Goal: Information Seeking & Learning: Learn about a topic

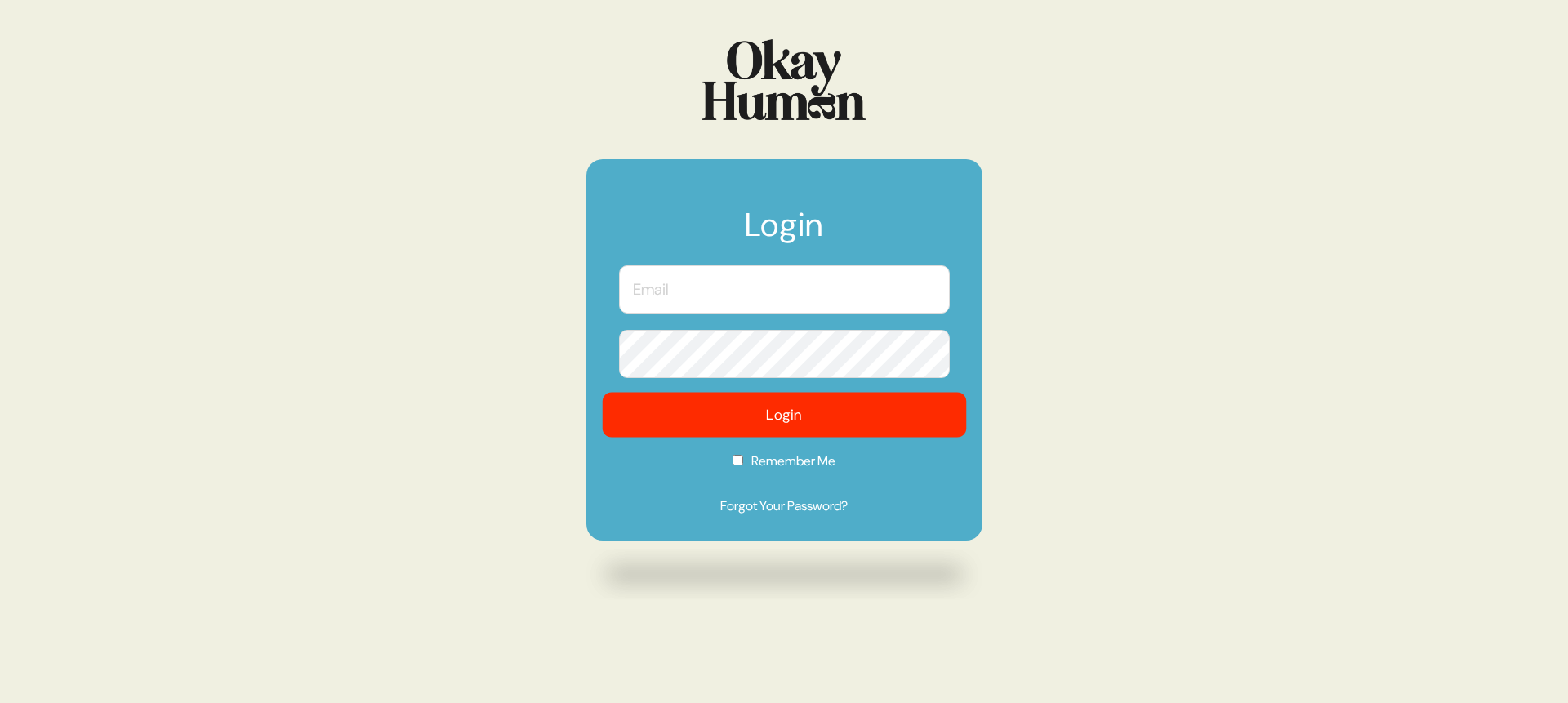
type input "[PERSON_NAME][EMAIL_ADDRESS][DOMAIN_NAME]"
click at [912, 432] on button "Login" at bounding box center [784, 416] width 365 height 45
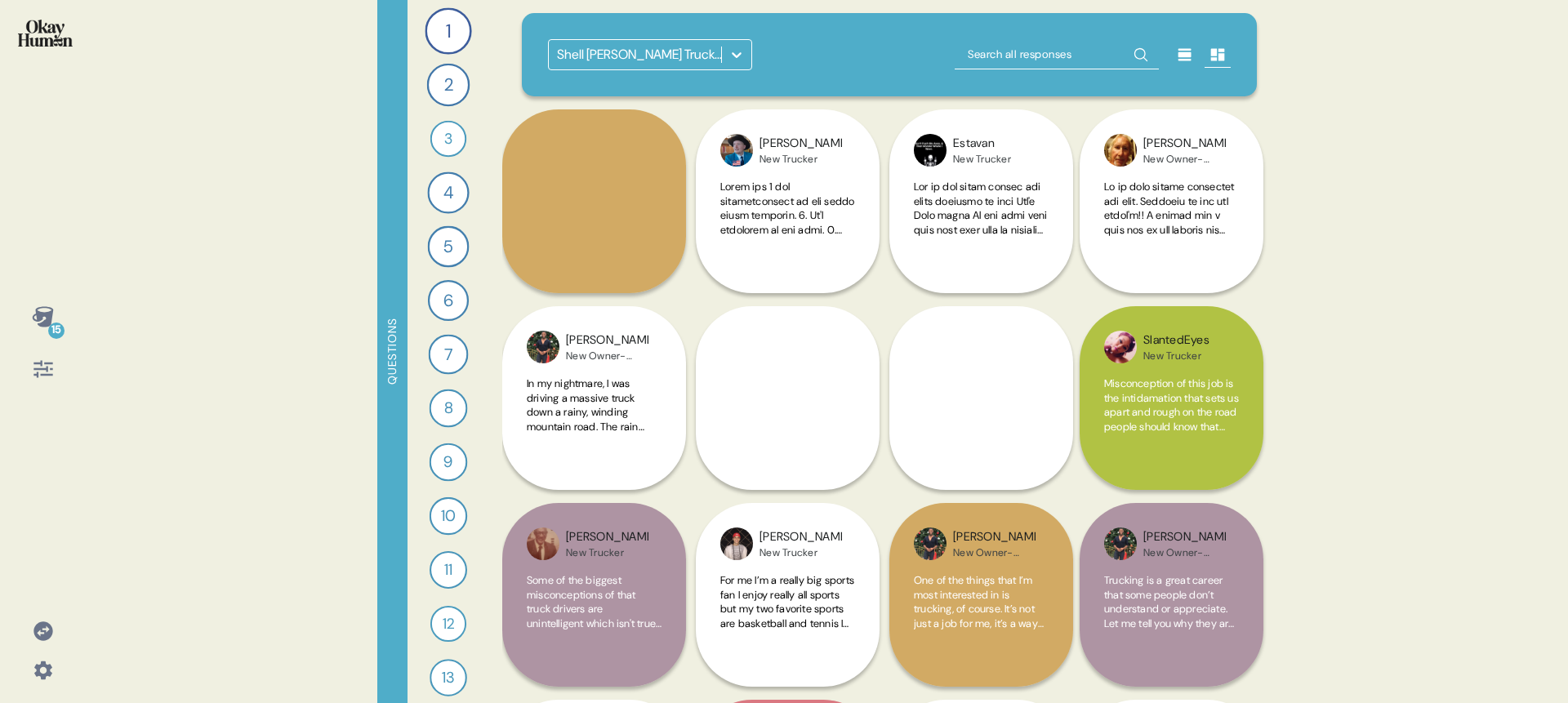
click at [653, 59] on div "Shell [PERSON_NAME] Truckers Research" at bounding box center [639, 55] width 165 height 20
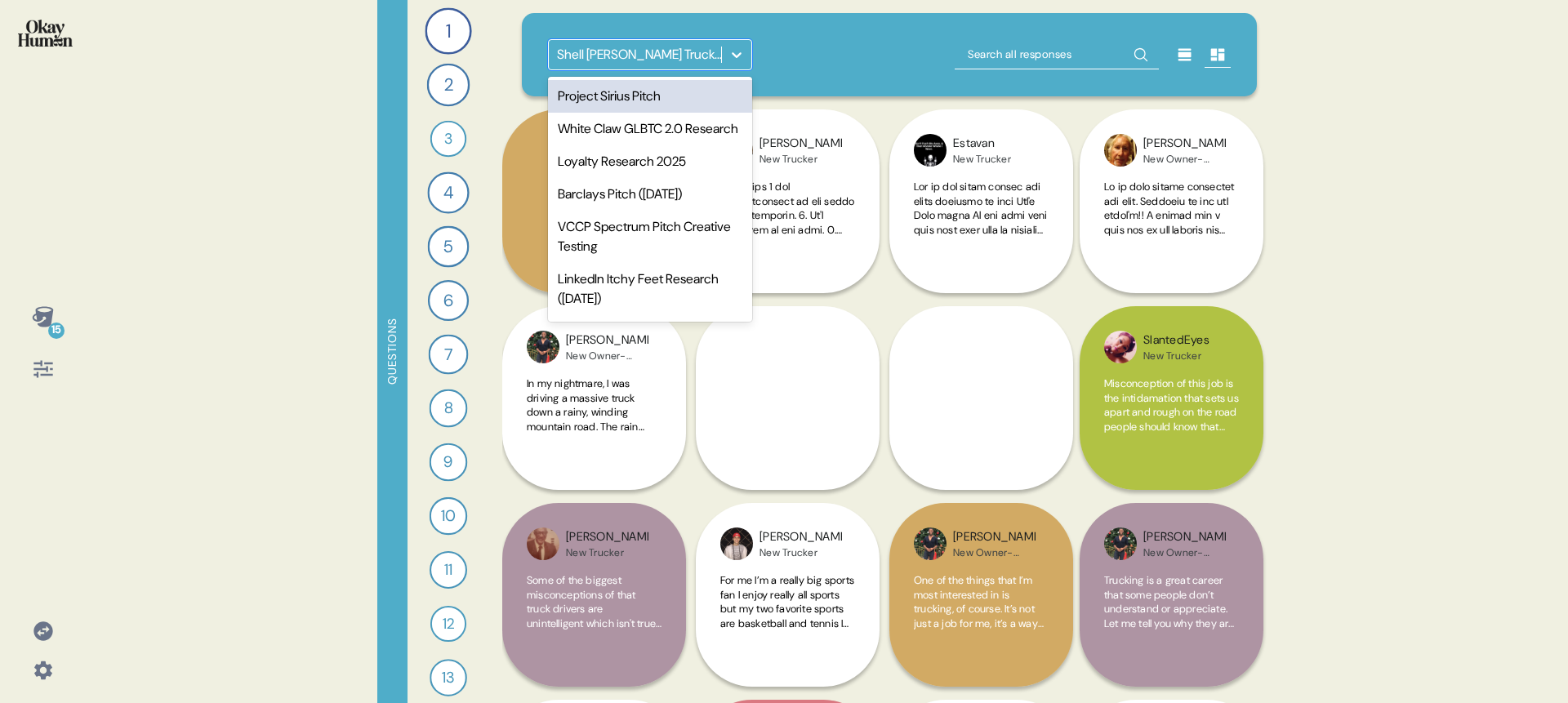
click at [663, 102] on div "Project Sirius Pitch" at bounding box center [650, 96] width 204 height 33
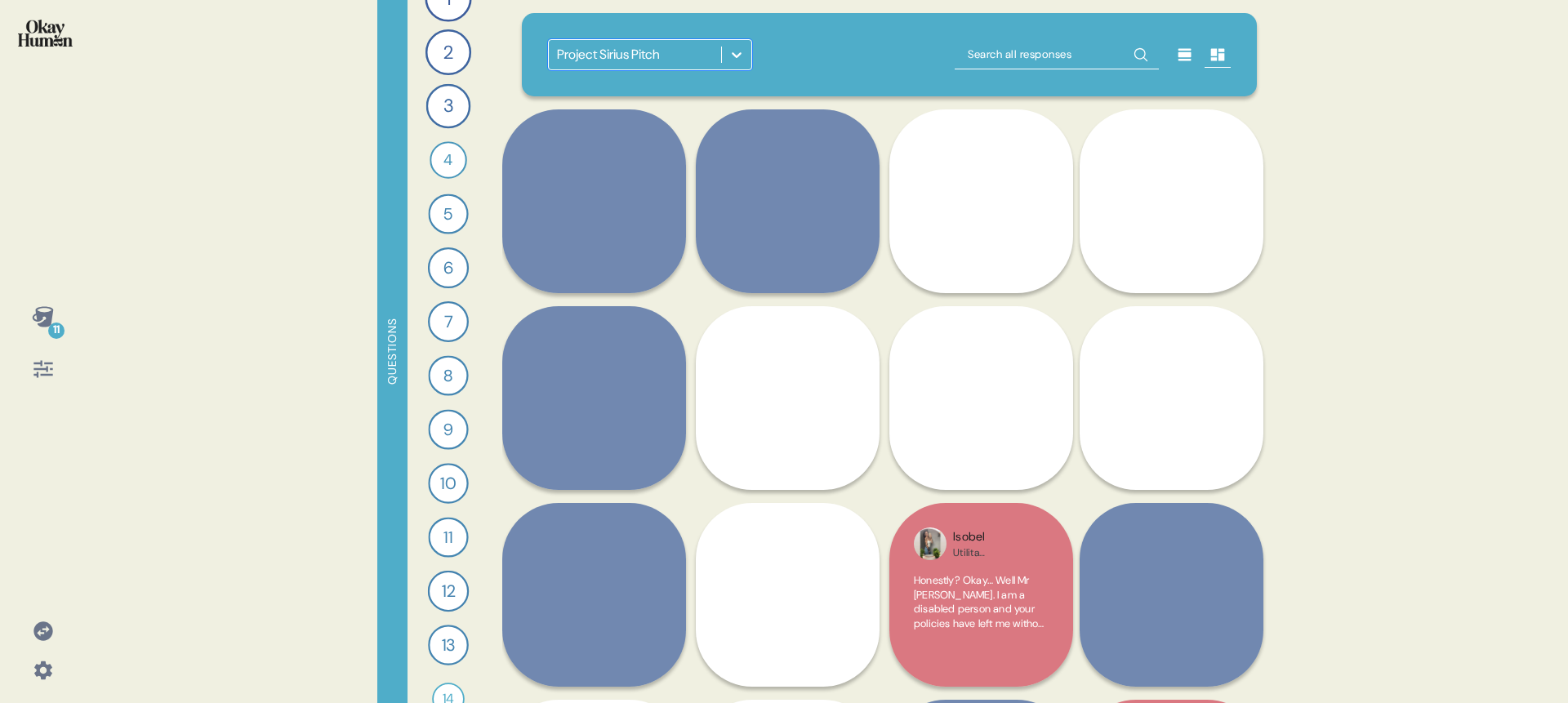
scroll to position [65, 0]
click at [39, 369] on icon at bounding box center [43, 370] width 19 height 17
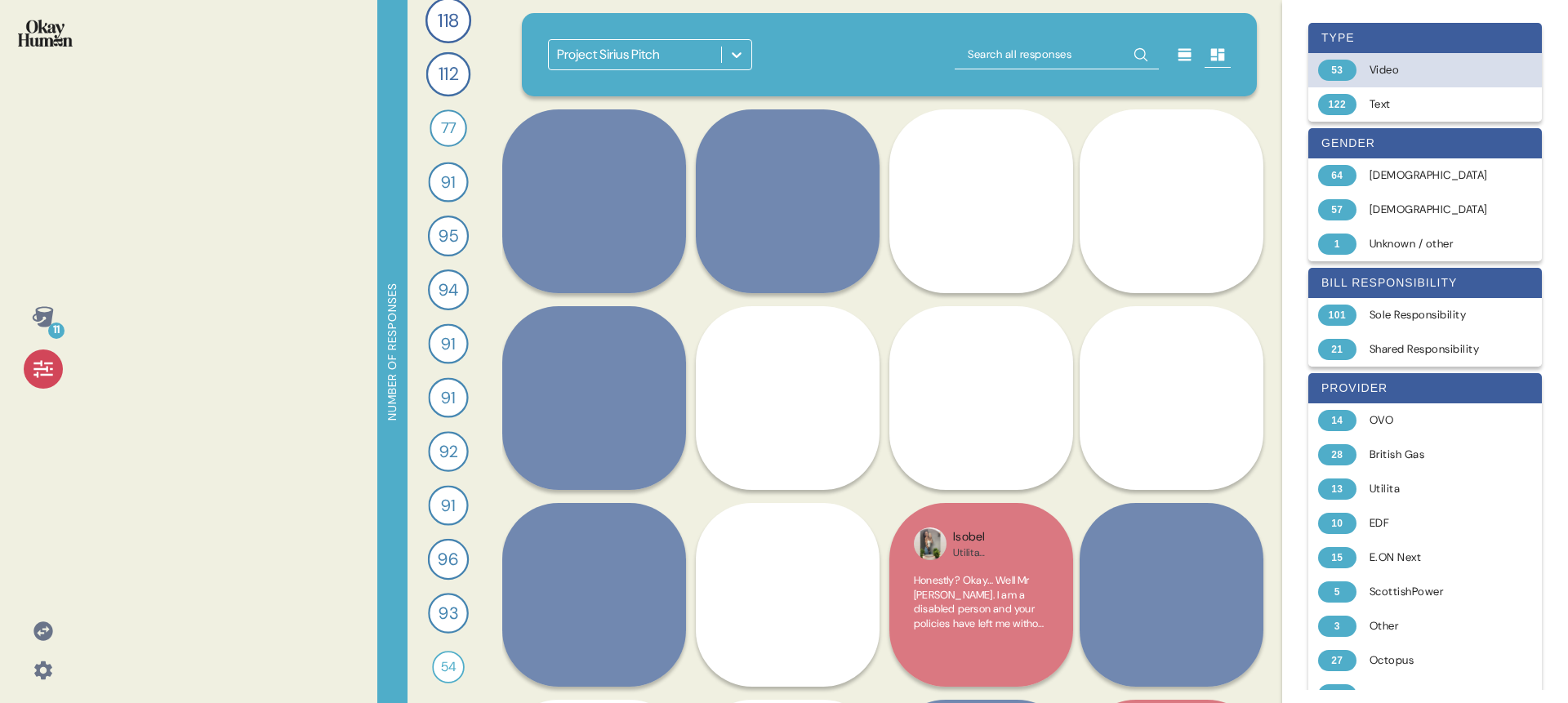
click at [1456, 80] on div "53 Video" at bounding box center [1425, 70] width 234 height 35
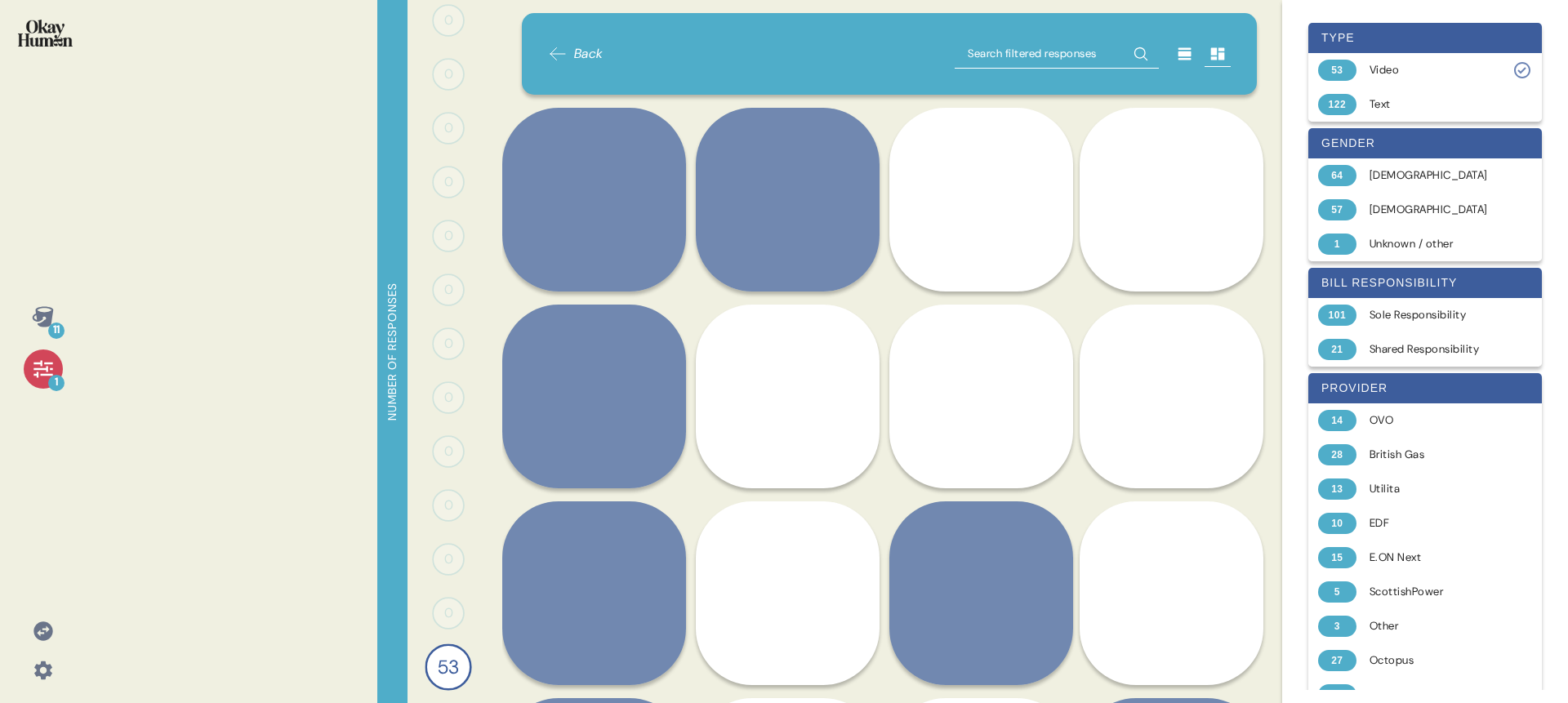
click at [36, 358] on icon at bounding box center [43, 369] width 23 height 23
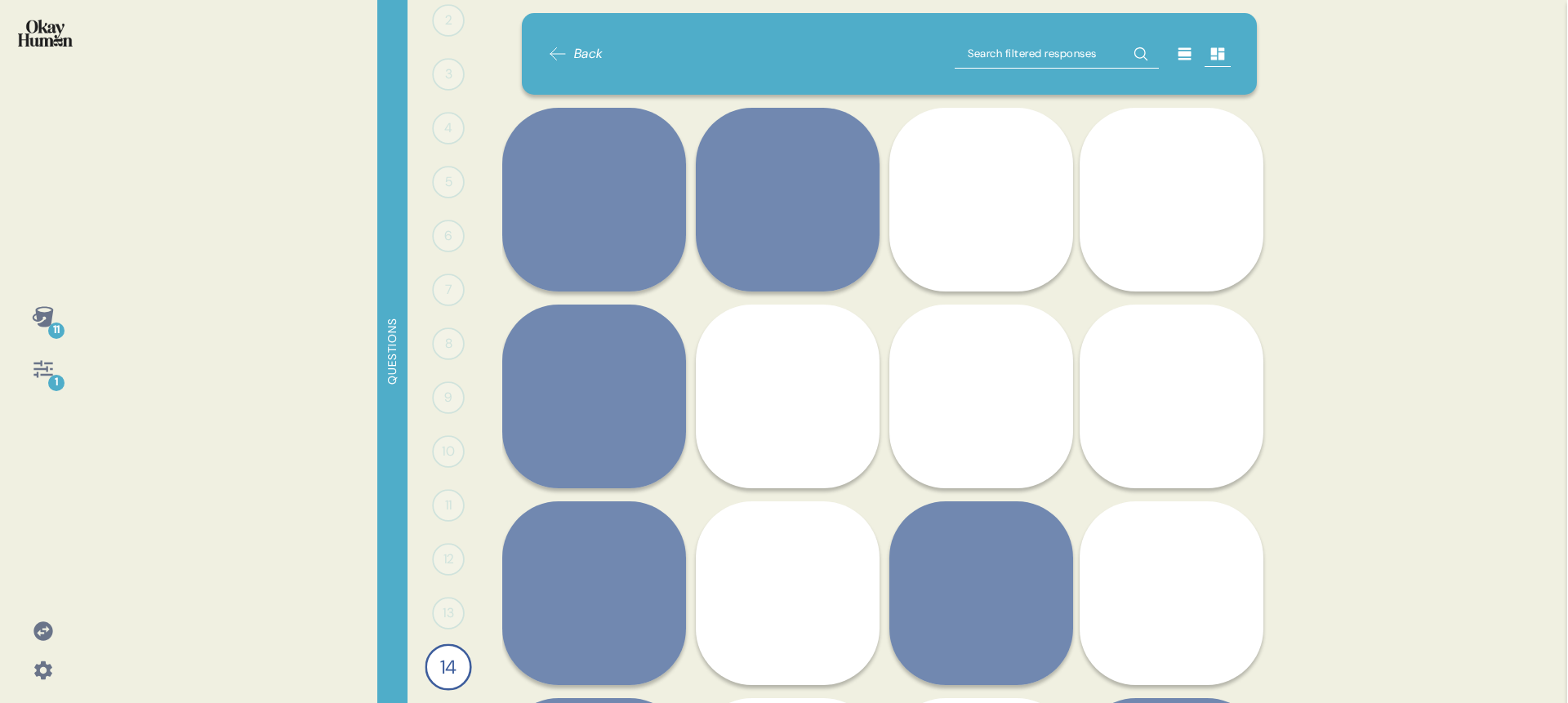
click at [35, 328] on div "11" at bounding box center [42, 316] width 39 height 39
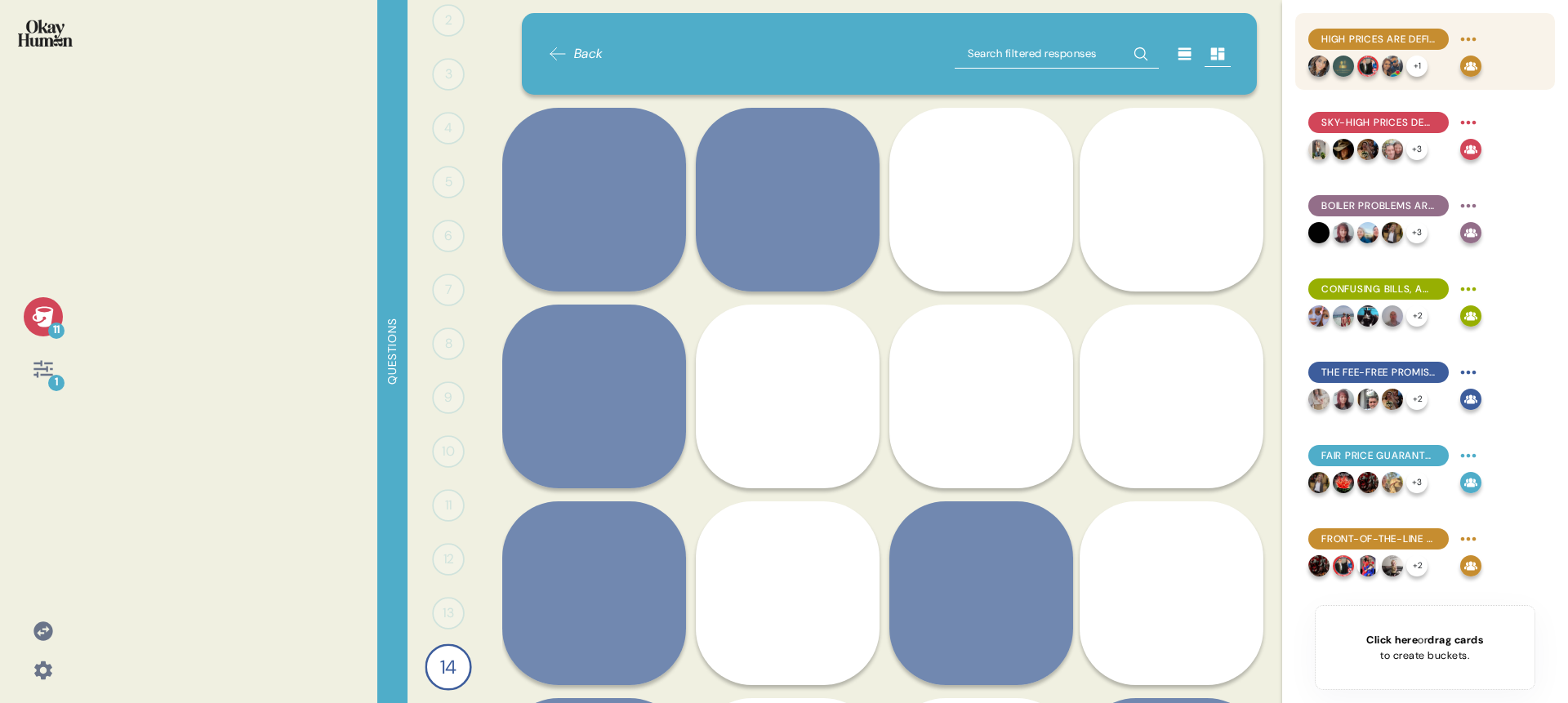
click at [1390, 35] on span "High prices are definitely top of mind, but it's also about predictability & tr…" at bounding box center [1378, 39] width 114 height 15
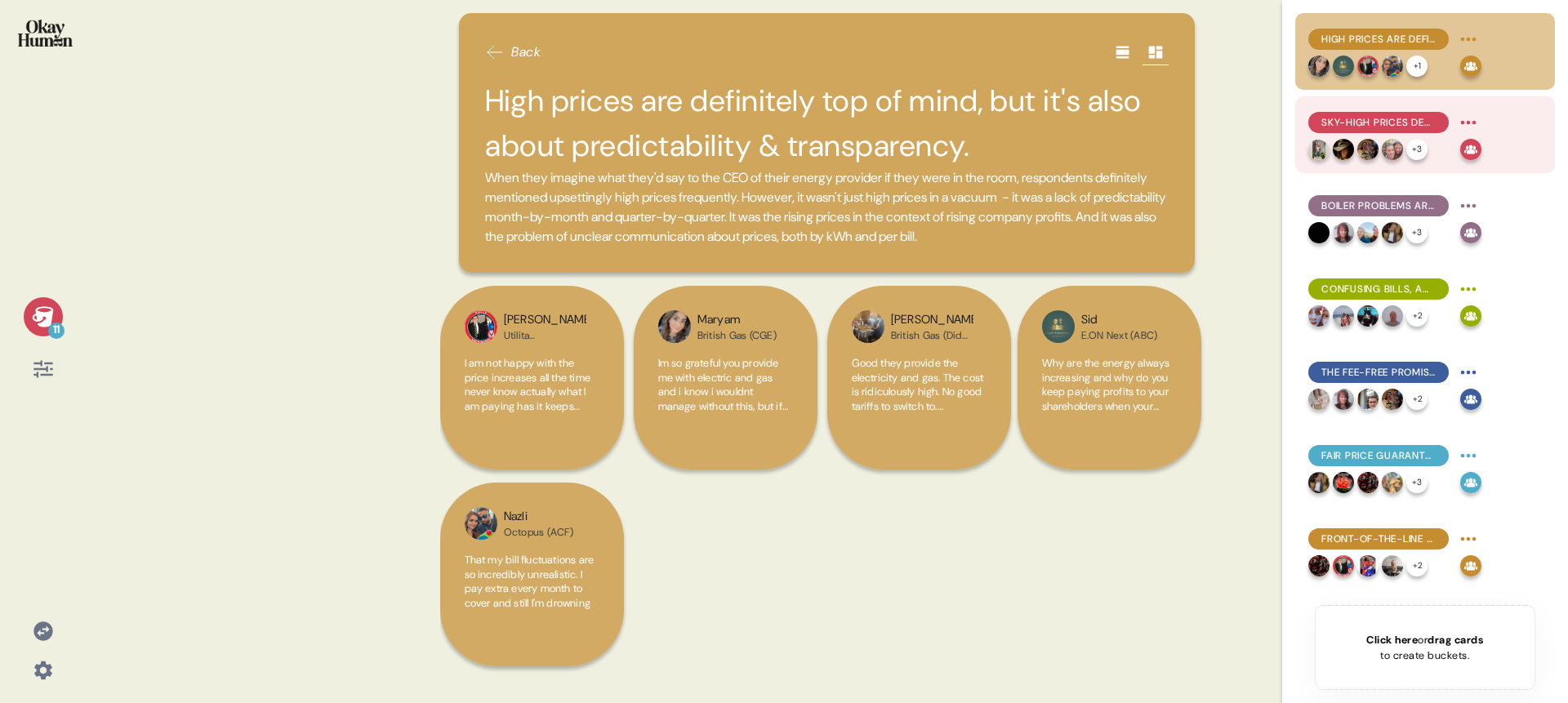
click at [1367, 126] on span "Sky-high prices demand excellent service, which often is the line between satis…" at bounding box center [1378, 122] width 114 height 15
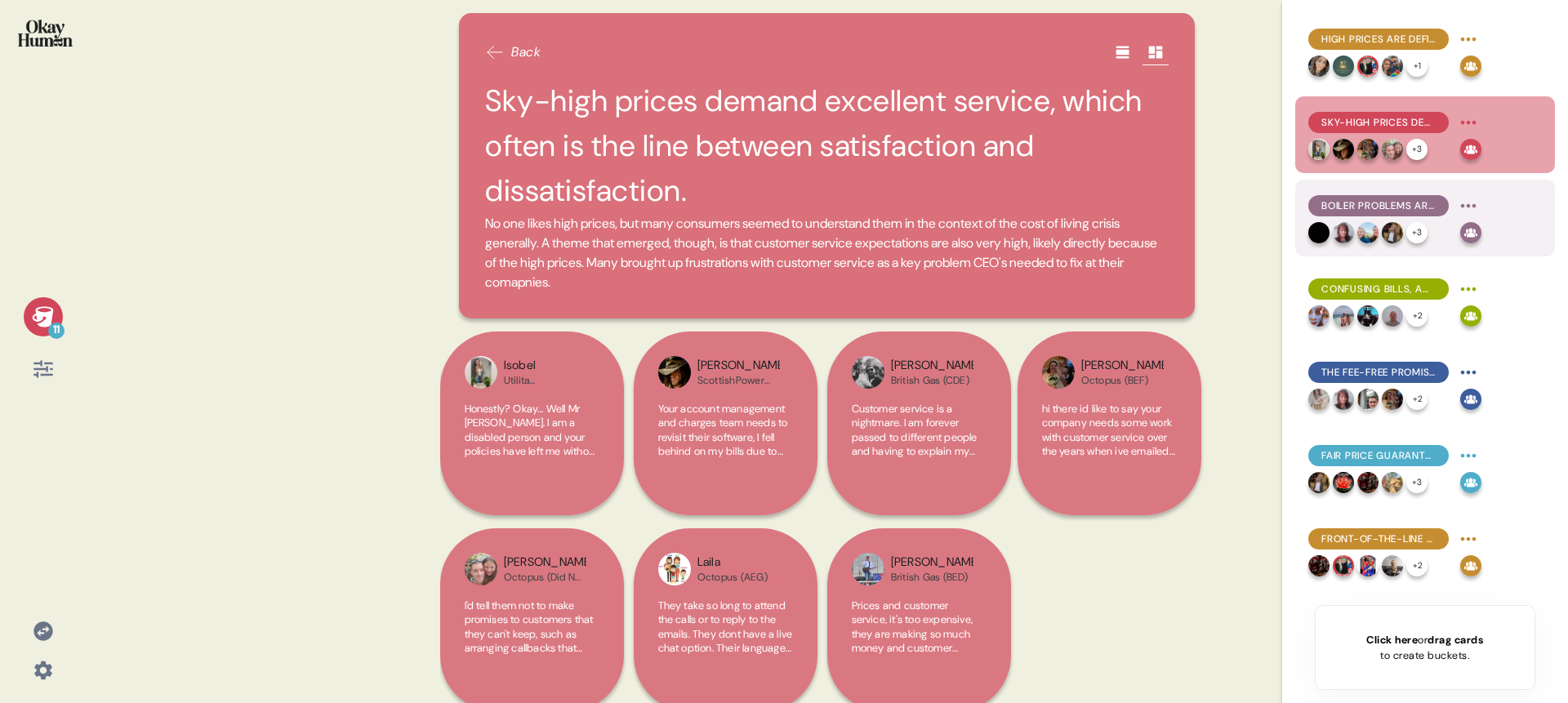
click at [1362, 197] on div "Boiler problems are very common, often debilitating, and service reviews vary w…" at bounding box center [1378, 205] width 140 height 22
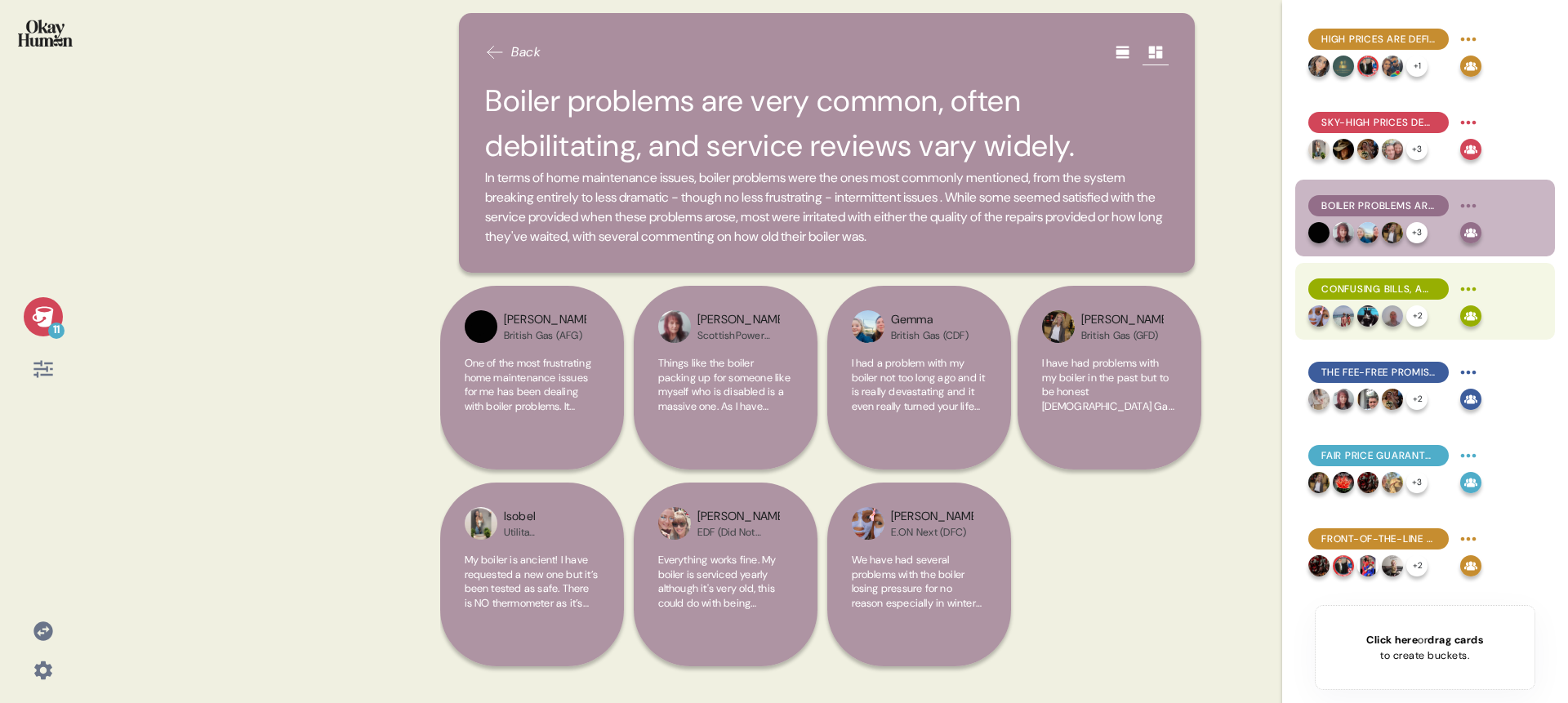
click at [1369, 288] on span "Confusing bills, access to support, and rate-related pain points tended to be m…" at bounding box center [1378, 288] width 114 height 15
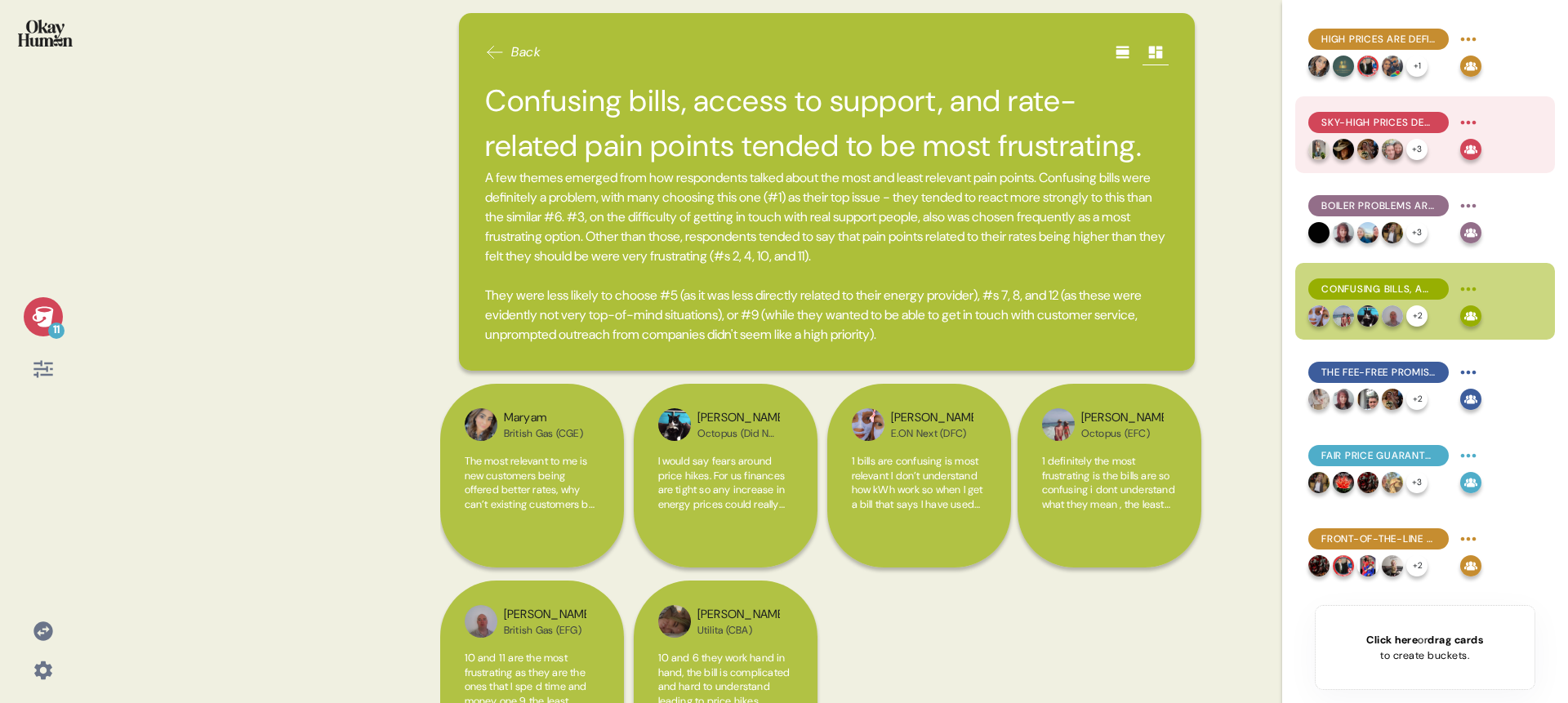
click at [1384, 131] on div "Sky-high prices demand excellent service, which often is the line between satis…" at bounding box center [1378, 122] width 140 height 22
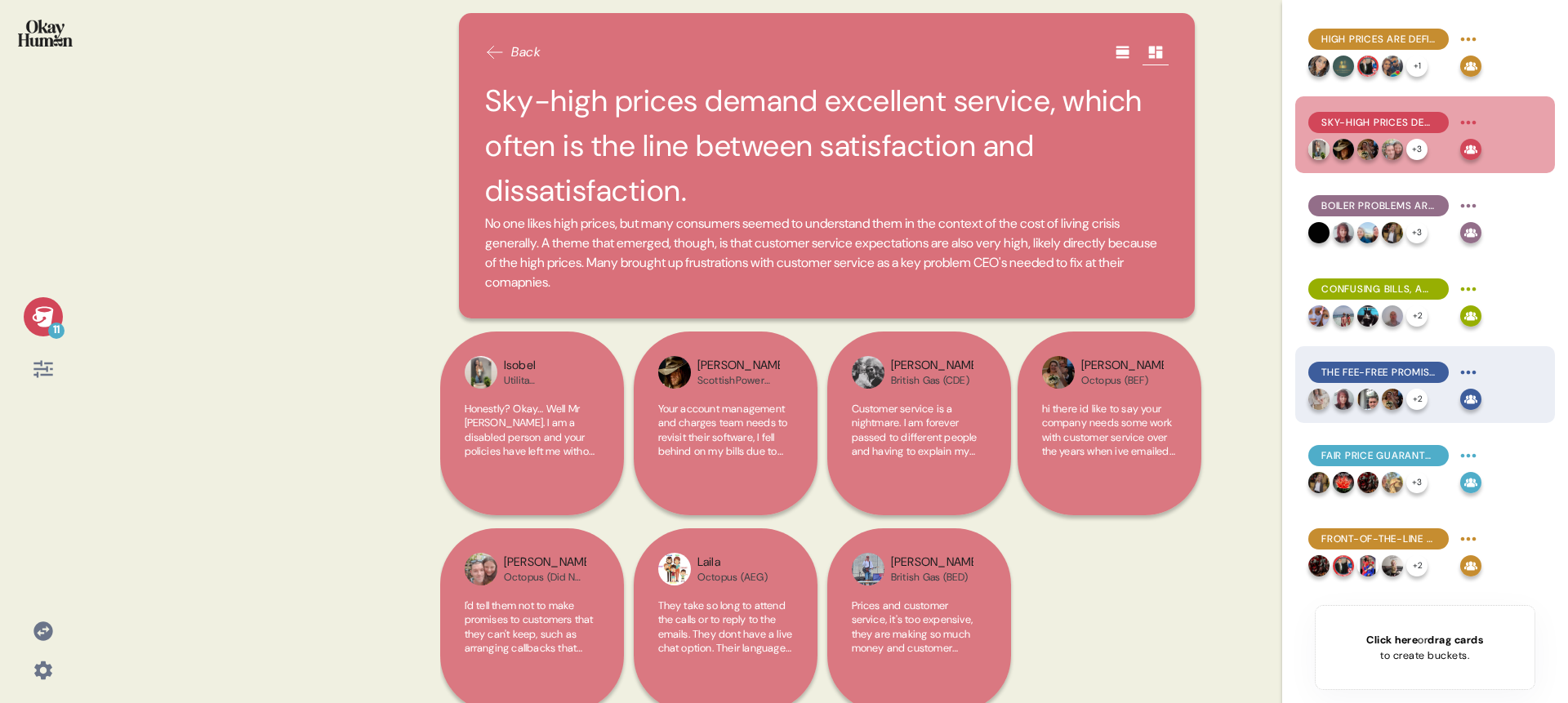
click at [1361, 370] on span "The Fee-Free Promise was our top-ranked benefit, offering a simple and believab…" at bounding box center [1378, 372] width 114 height 15
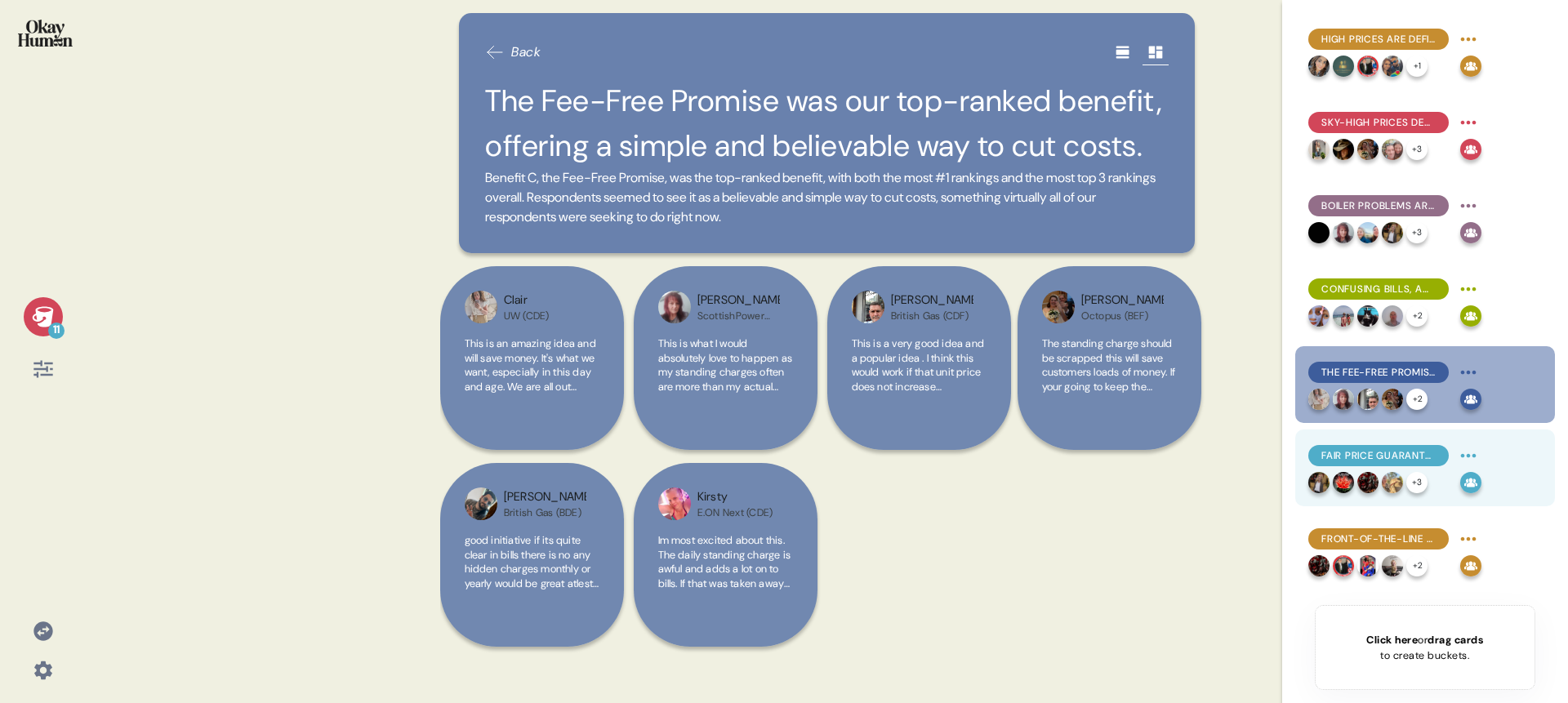
click at [1391, 453] on span "Fair Price Guarantee and Tariffs Unchained were also frequent choices, for simi…" at bounding box center [1378, 455] width 114 height 15
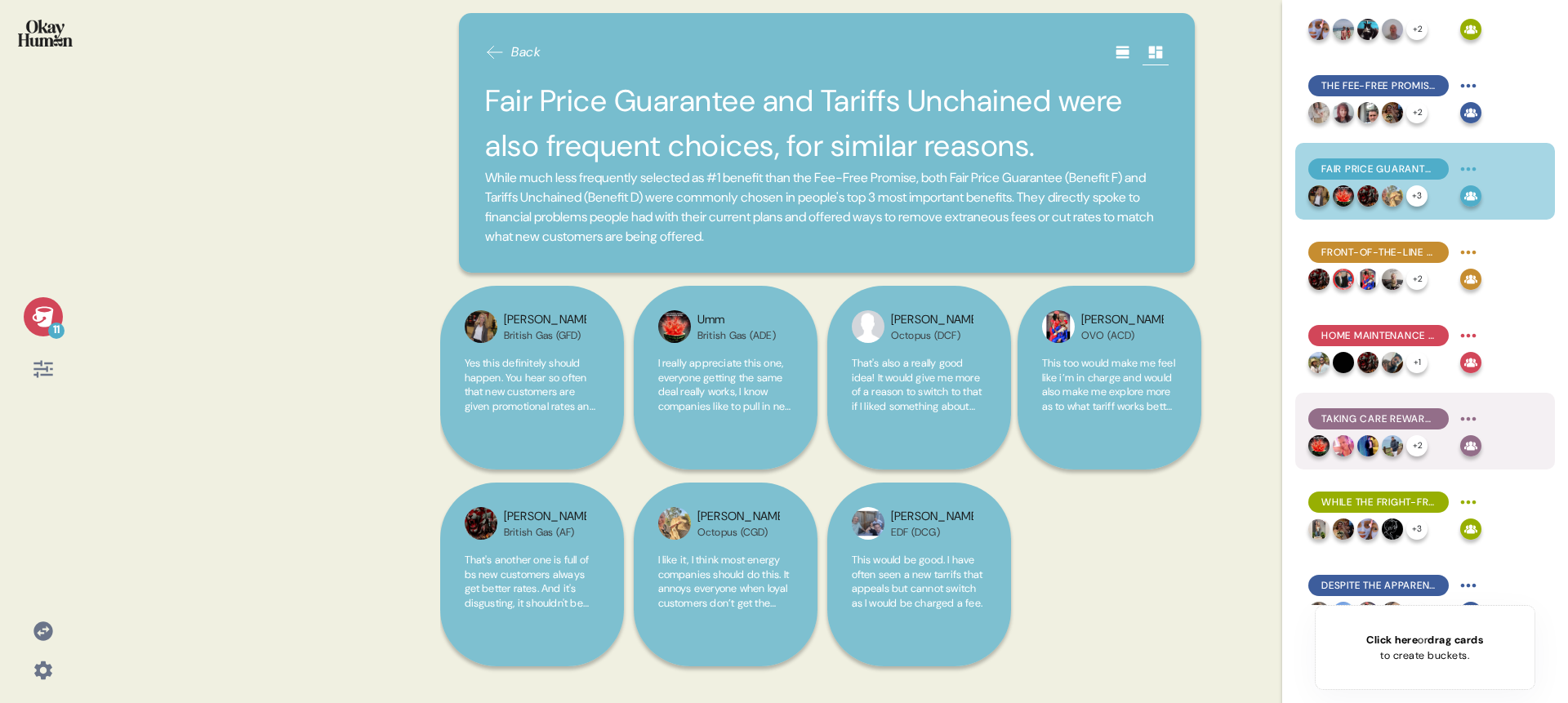
scroll to position [318, 0]
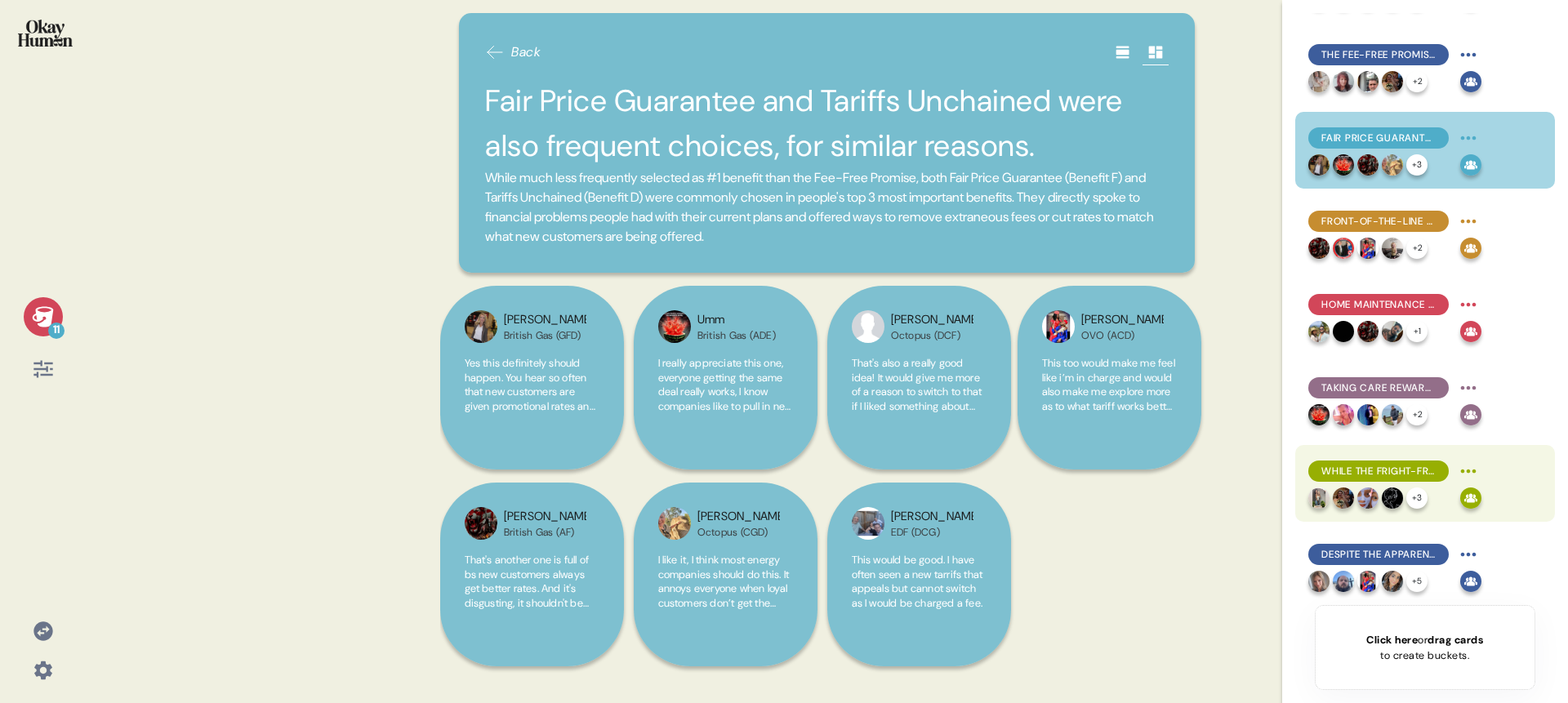
click at [1383, 480] on div "While the Fright-Free Promise is appealing, it's vague and hard to believe." at bounding box center [1378, 471] width 140 height 22
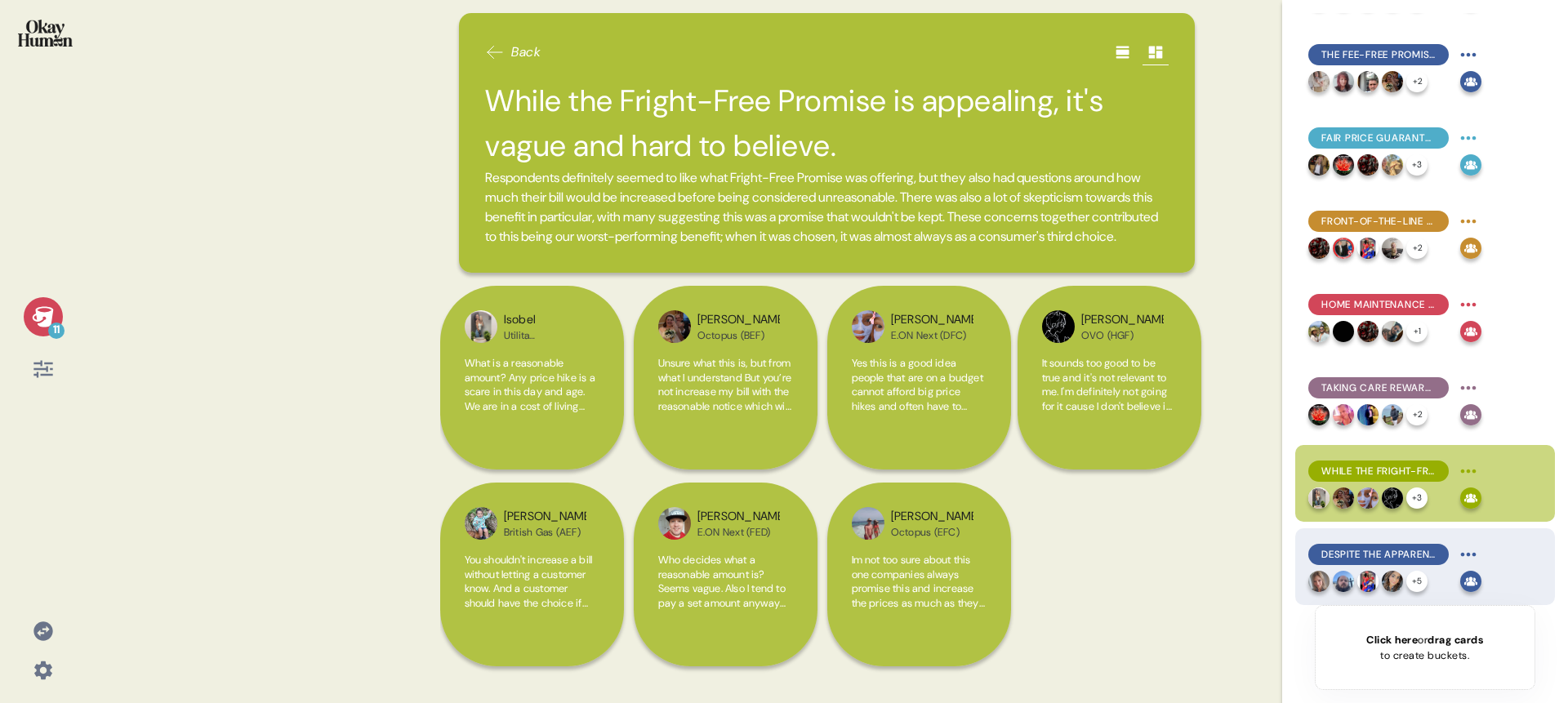
click at [1354, 545] on div "Despite the apparently transactional category, more emotional themes emerge as …" at bounding box center [1378, 554] width 140 height 22
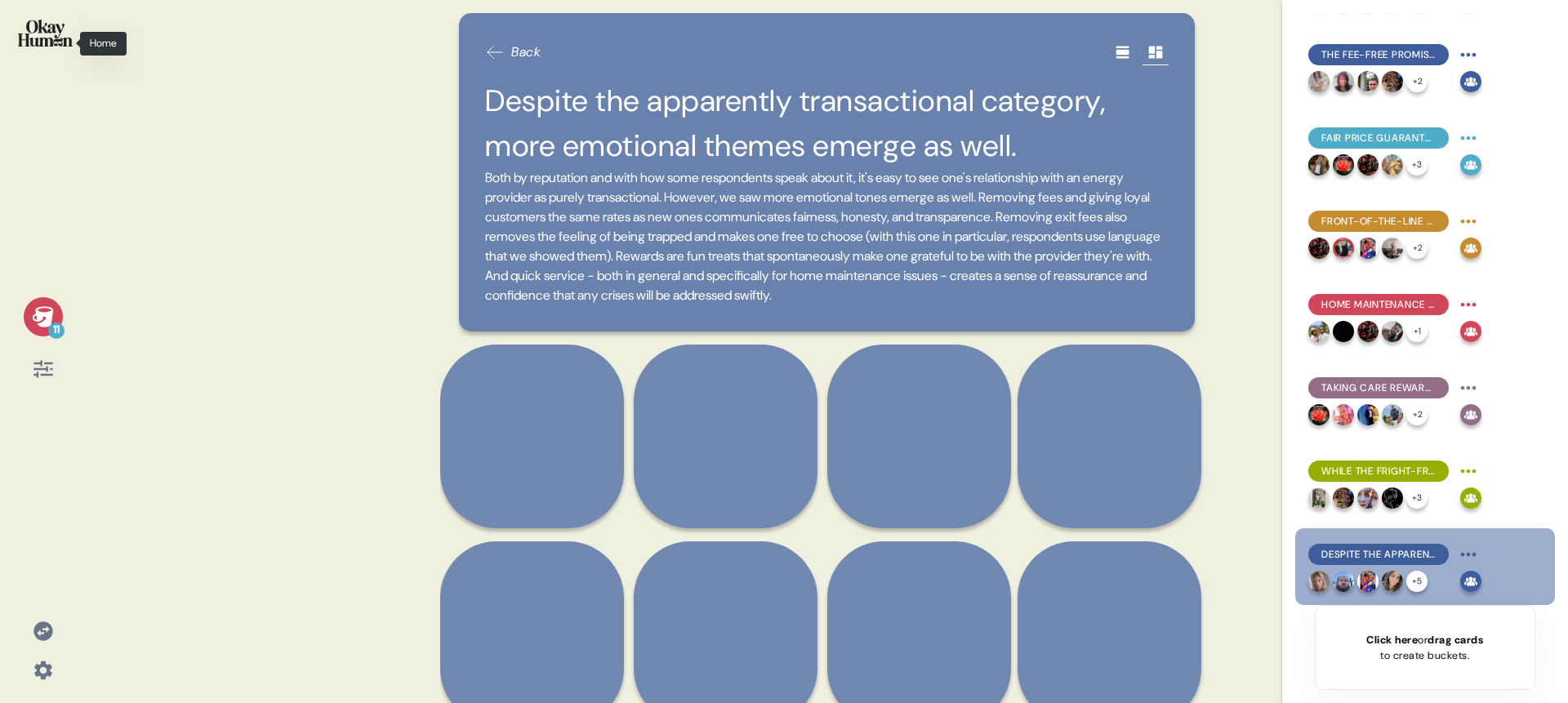
click at [23, 53] on div at bounding box center [42, 43] width 60 height 61
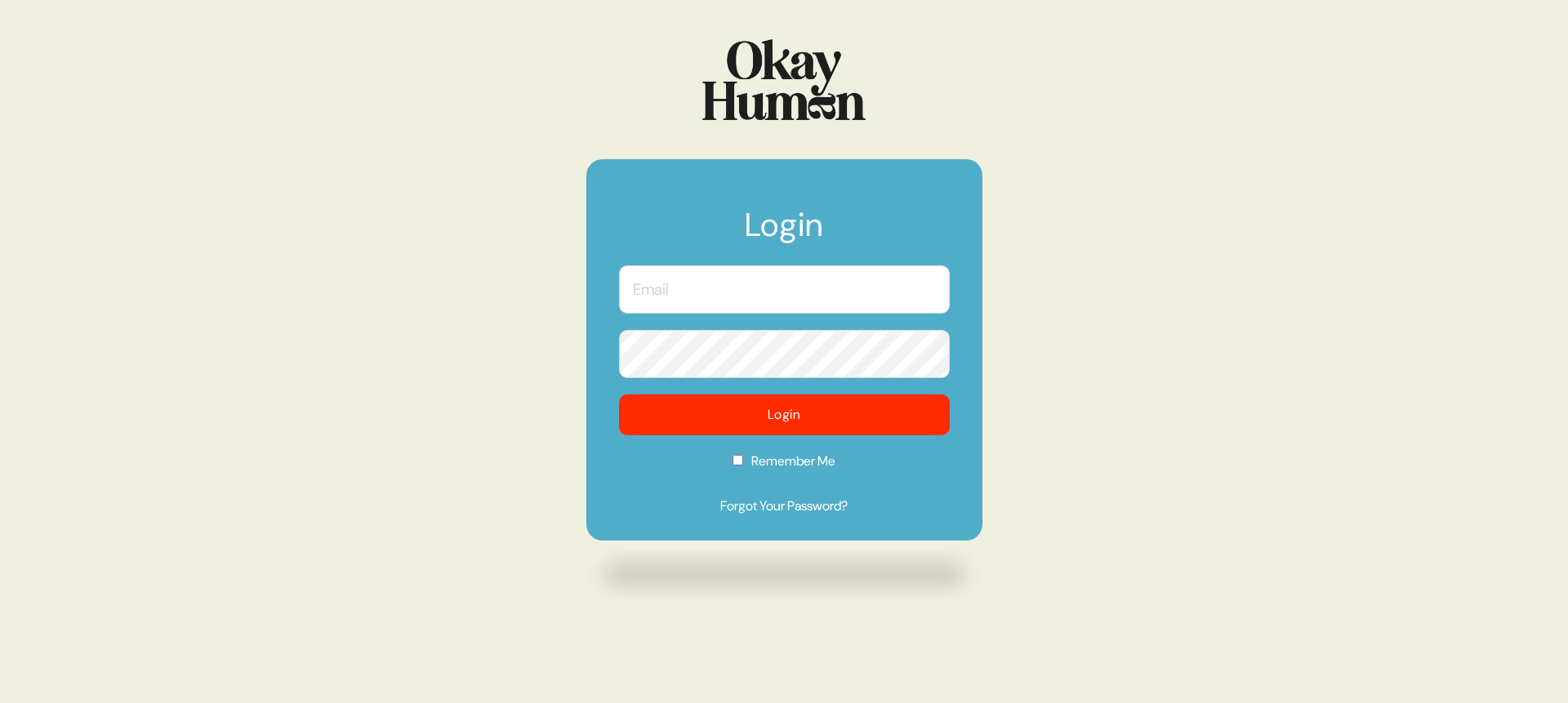
click at [792, 285] on input "text" at bounding box center [784, 290] width 331 height 48
type input "[PERSON_NAME][EMAIL_ADDRESS][DOMAIN_NAME]"
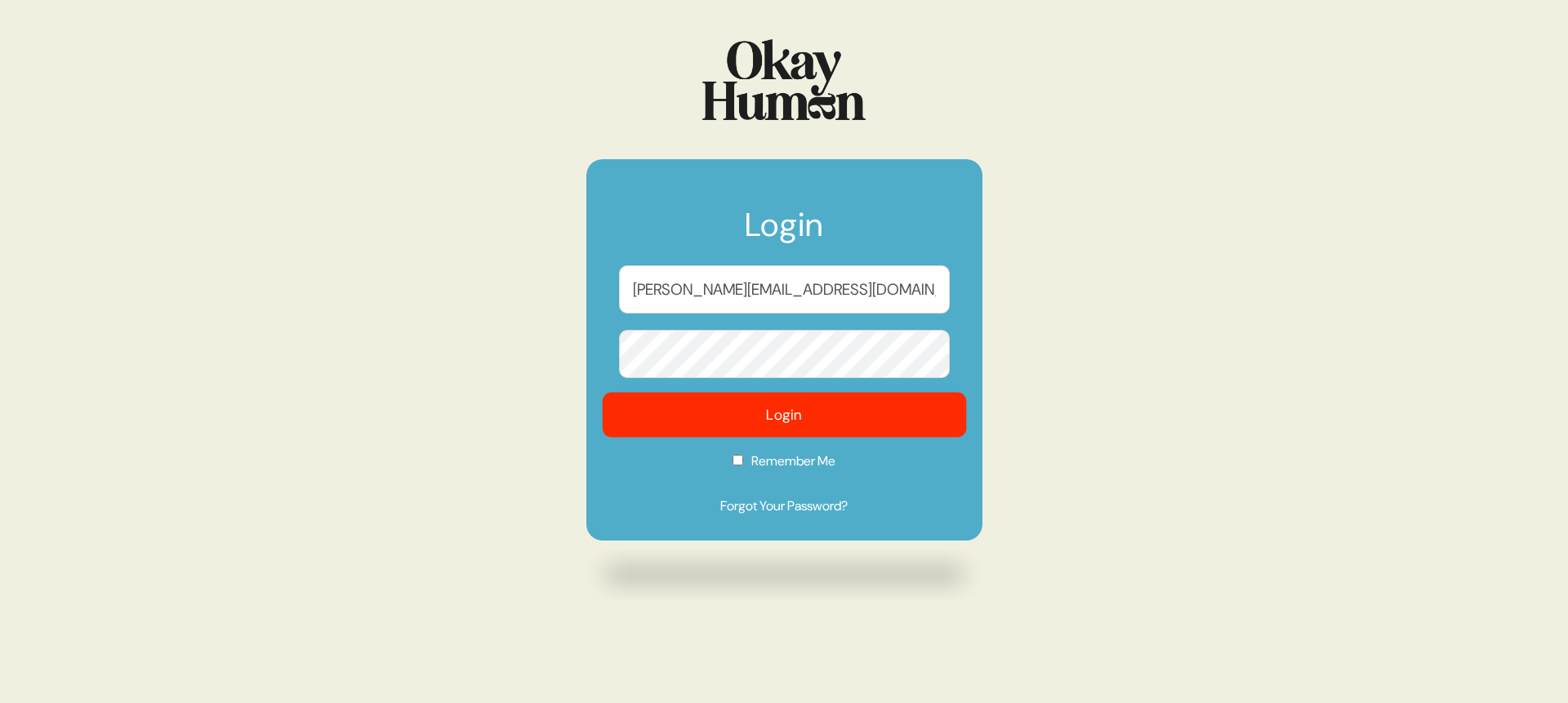
click at [739, 415] on button "Login" at bounding box center [784, 416] width 365 height 45
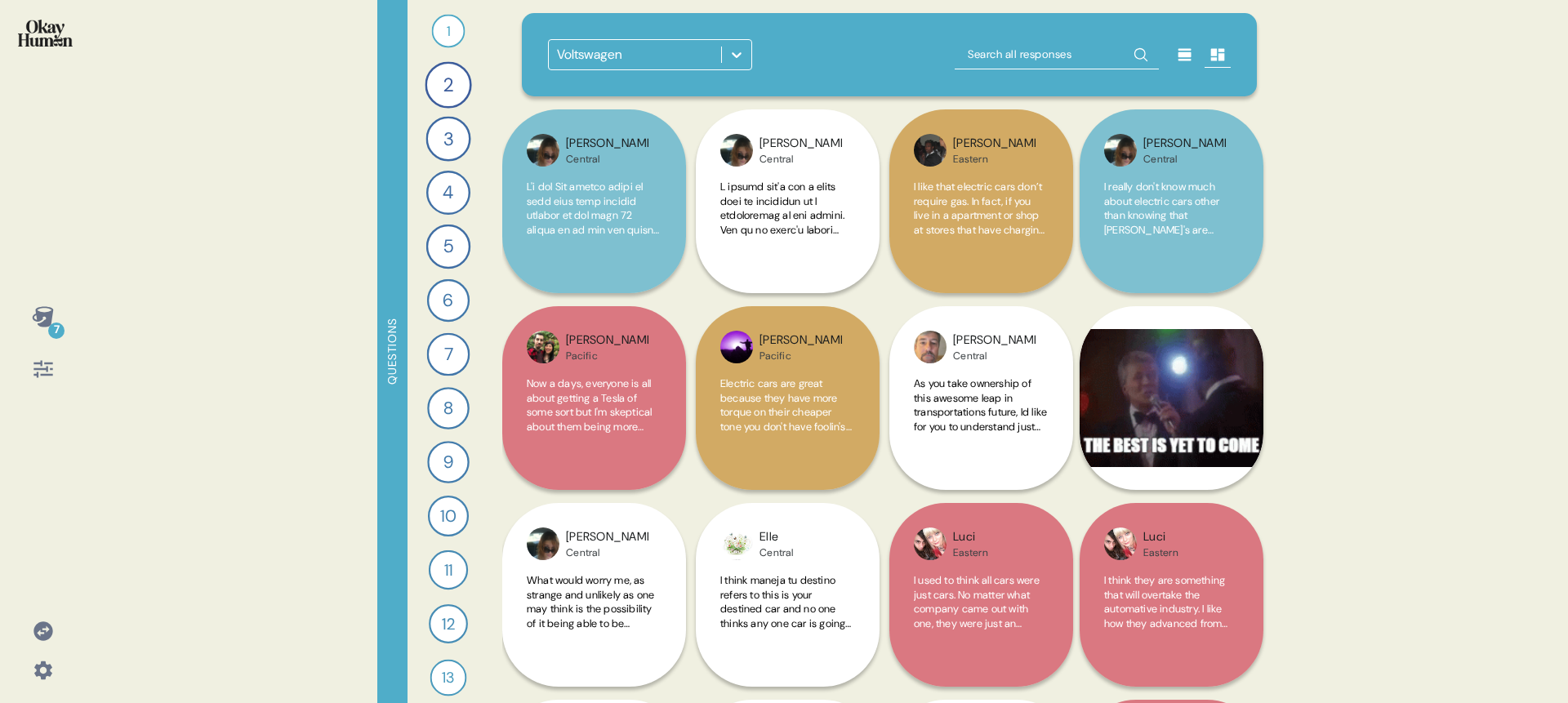
click at [688, 55] on div "Voltswagen" at bounding box center [635, 55] width 172 height 29
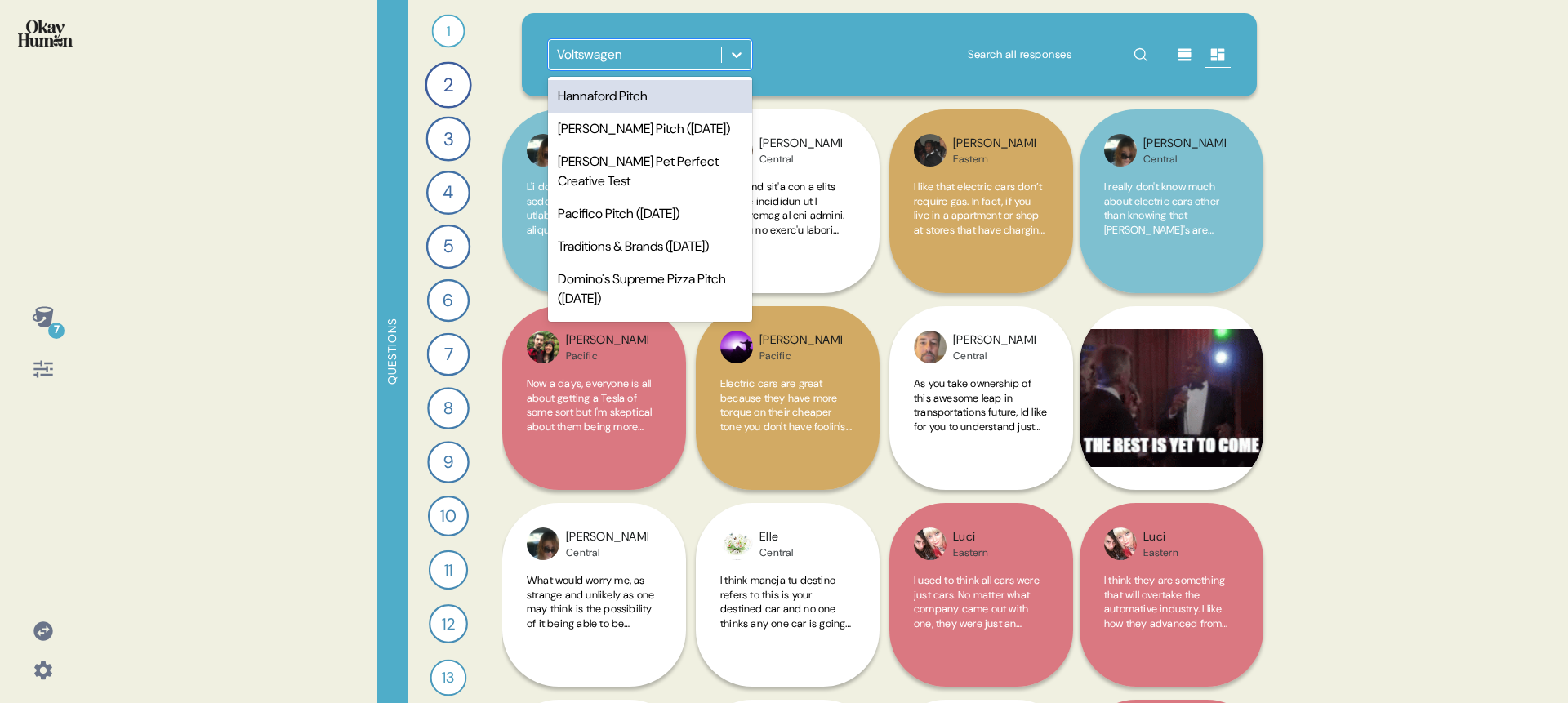
click at [679, 87] on div "Hannaford Pitch" at bounding box center [650, 96] width 204 height 33
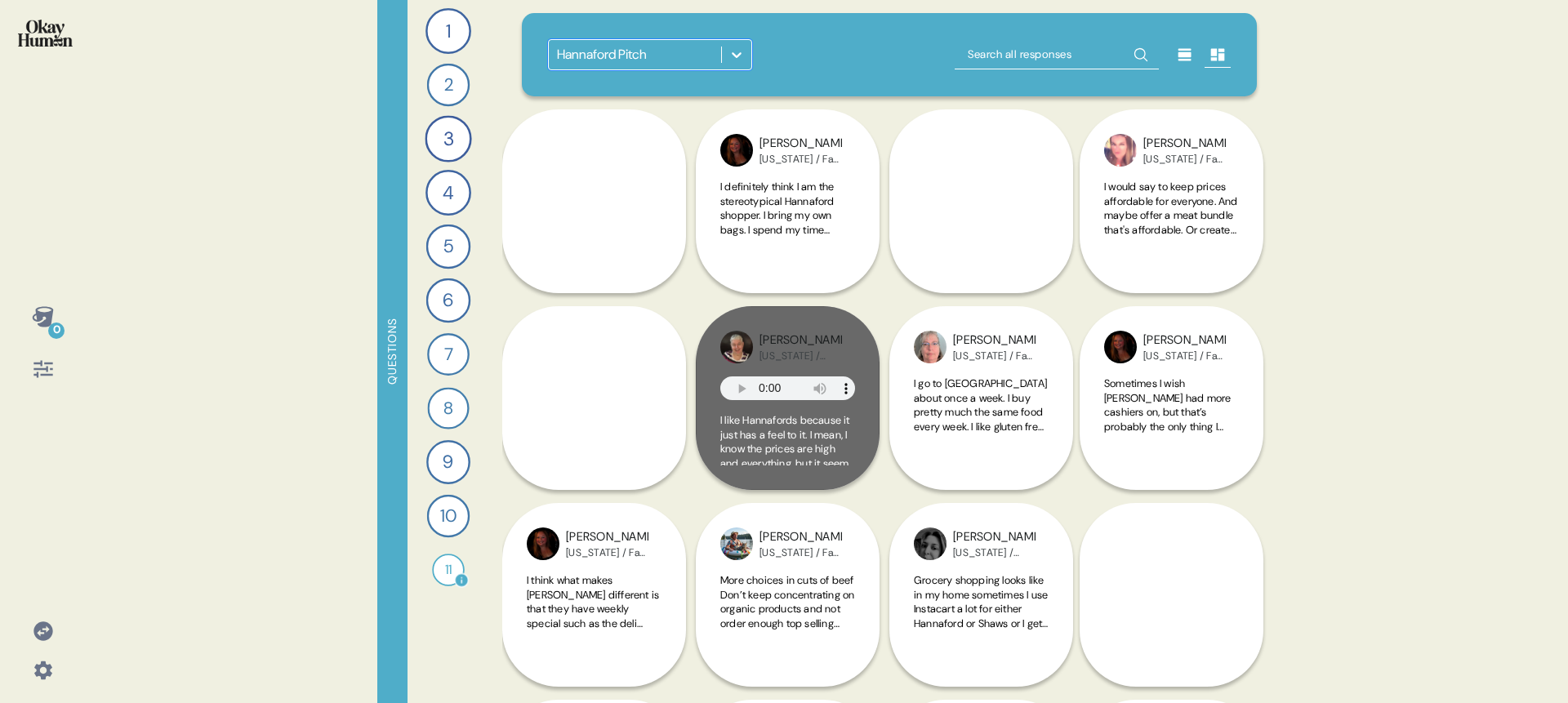
drag, startPoint x: 449, startPoint y: 577, endPoint x: 376, endPoint y: 550, distance: 77.8
click at [448, 577] on div "11" at bounding box center [448, 570] width 33 height 33
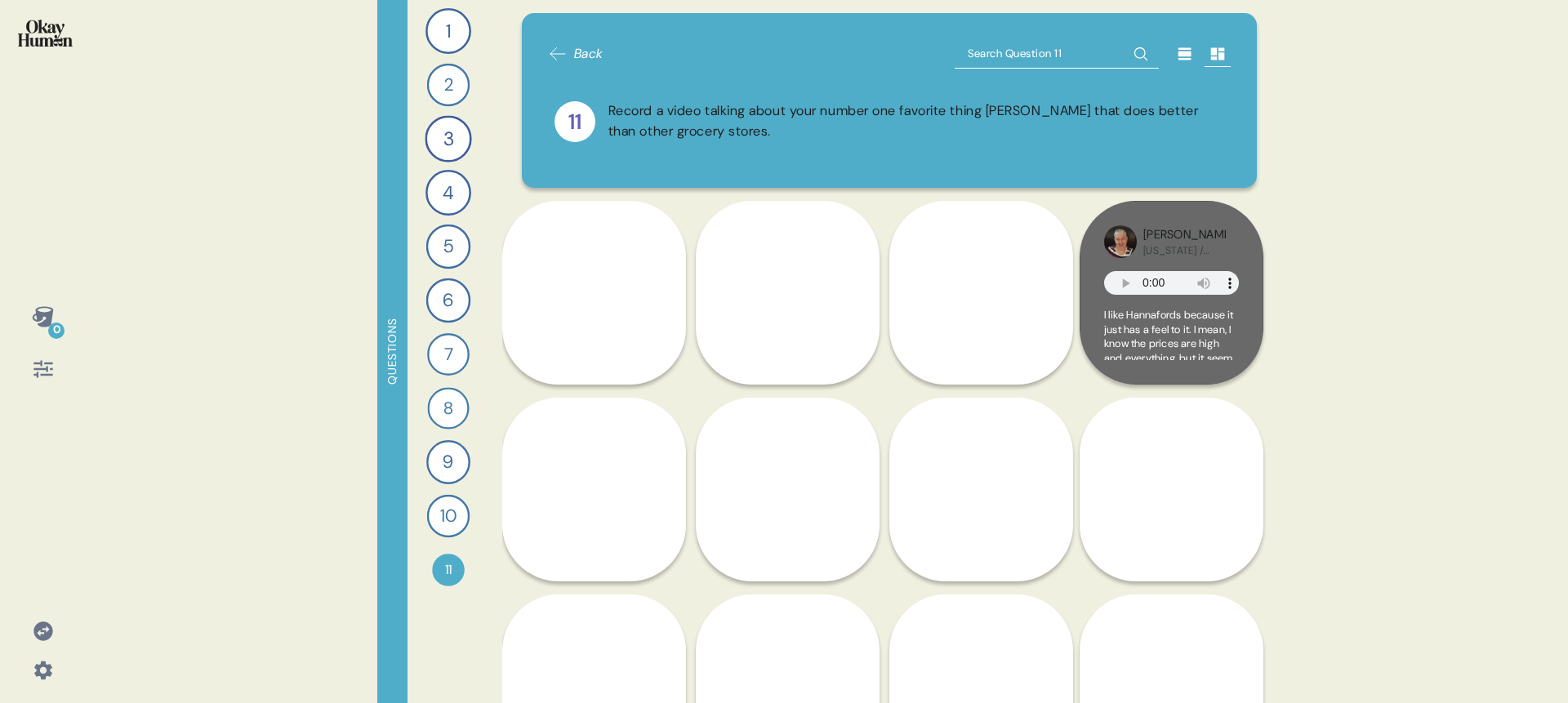
click at [32, 380] on icon at bounding box center [43, 369] width 23 height 23
